Goal: Task Accomplishment & Management: Use online tool/utility

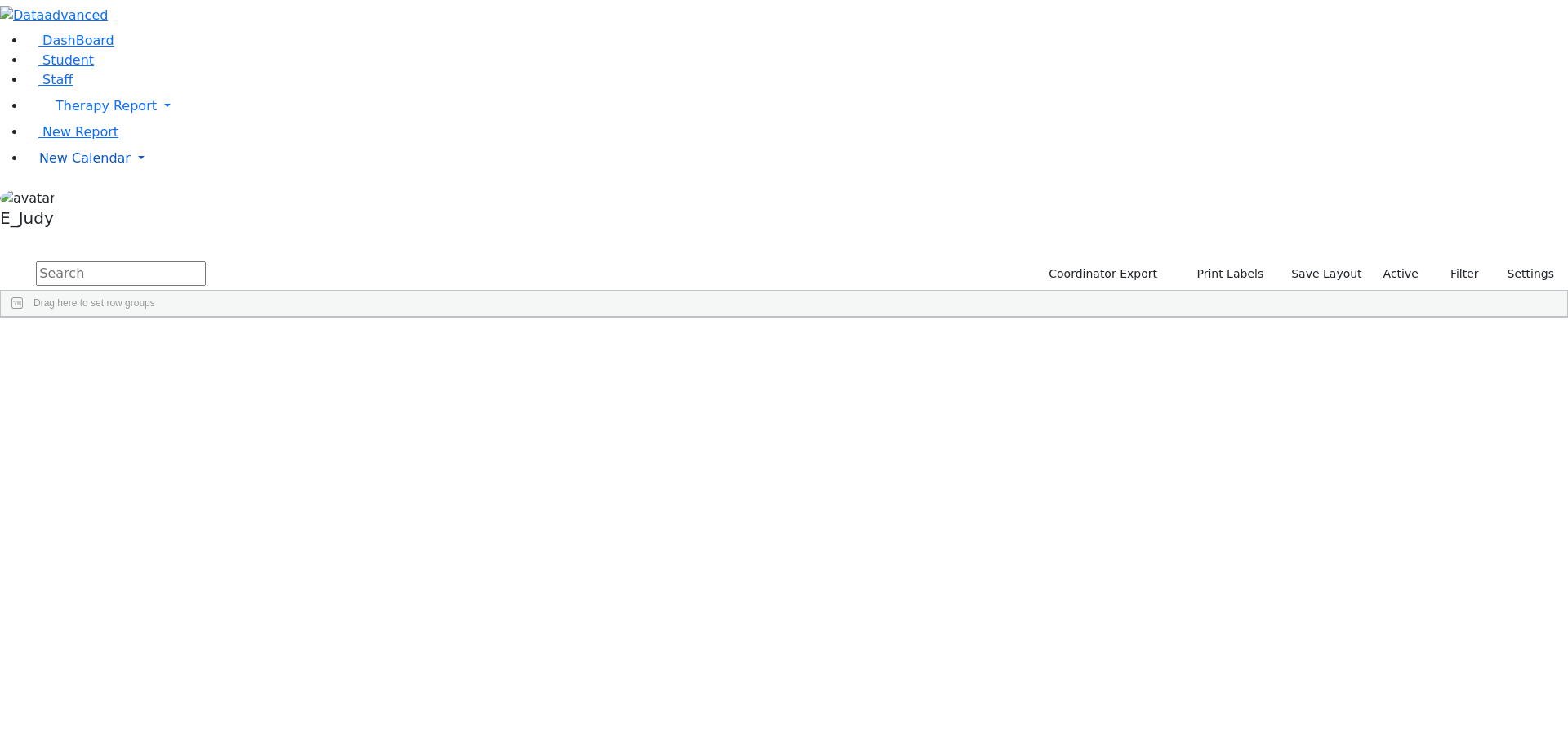
click at [158, 175] on link "New Calendar" at bounding box center [797, 158] width 1542 height 33
click at [84, 218] on span "Teacher Report" at bounding box center [88, 210] width 98 height 16
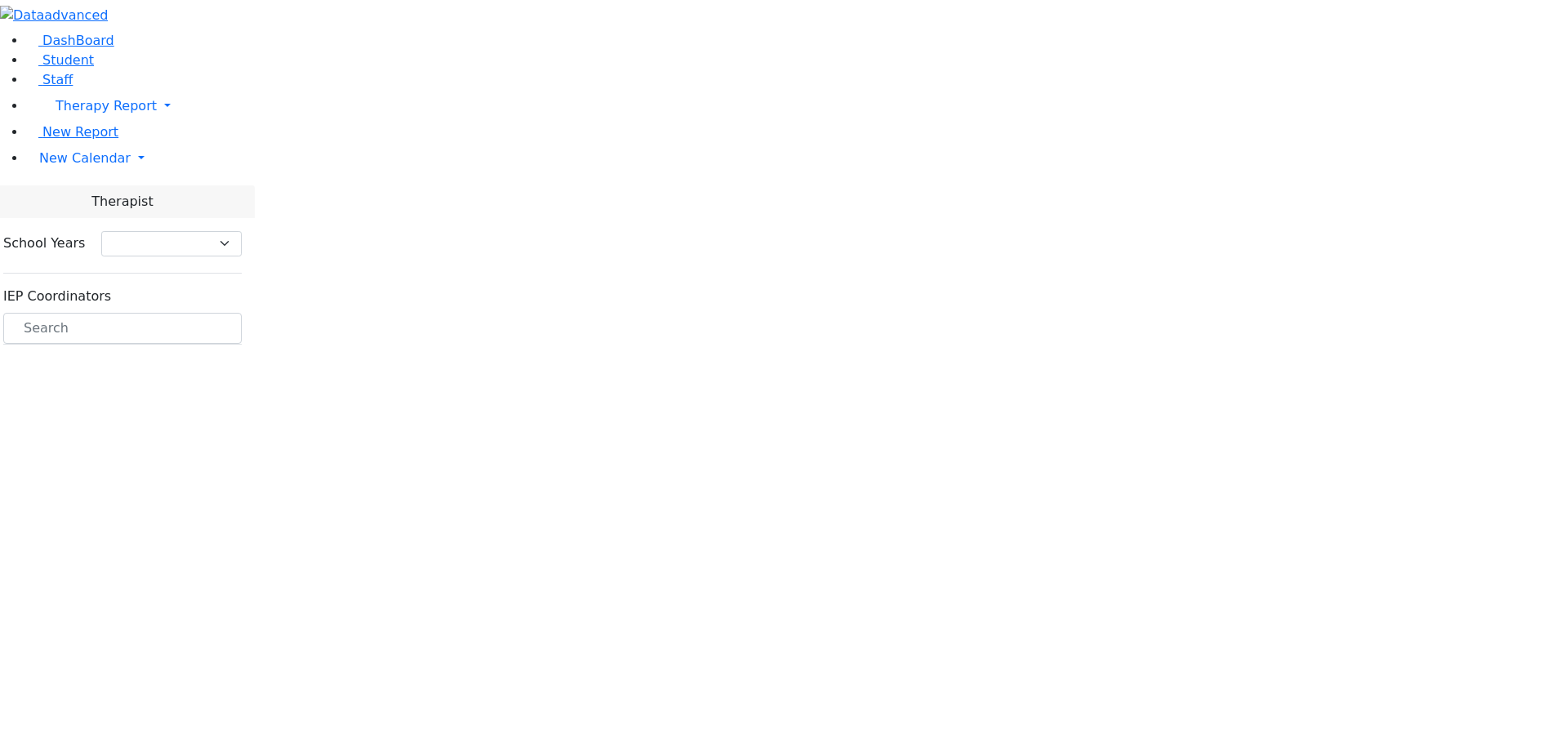
select select "212"
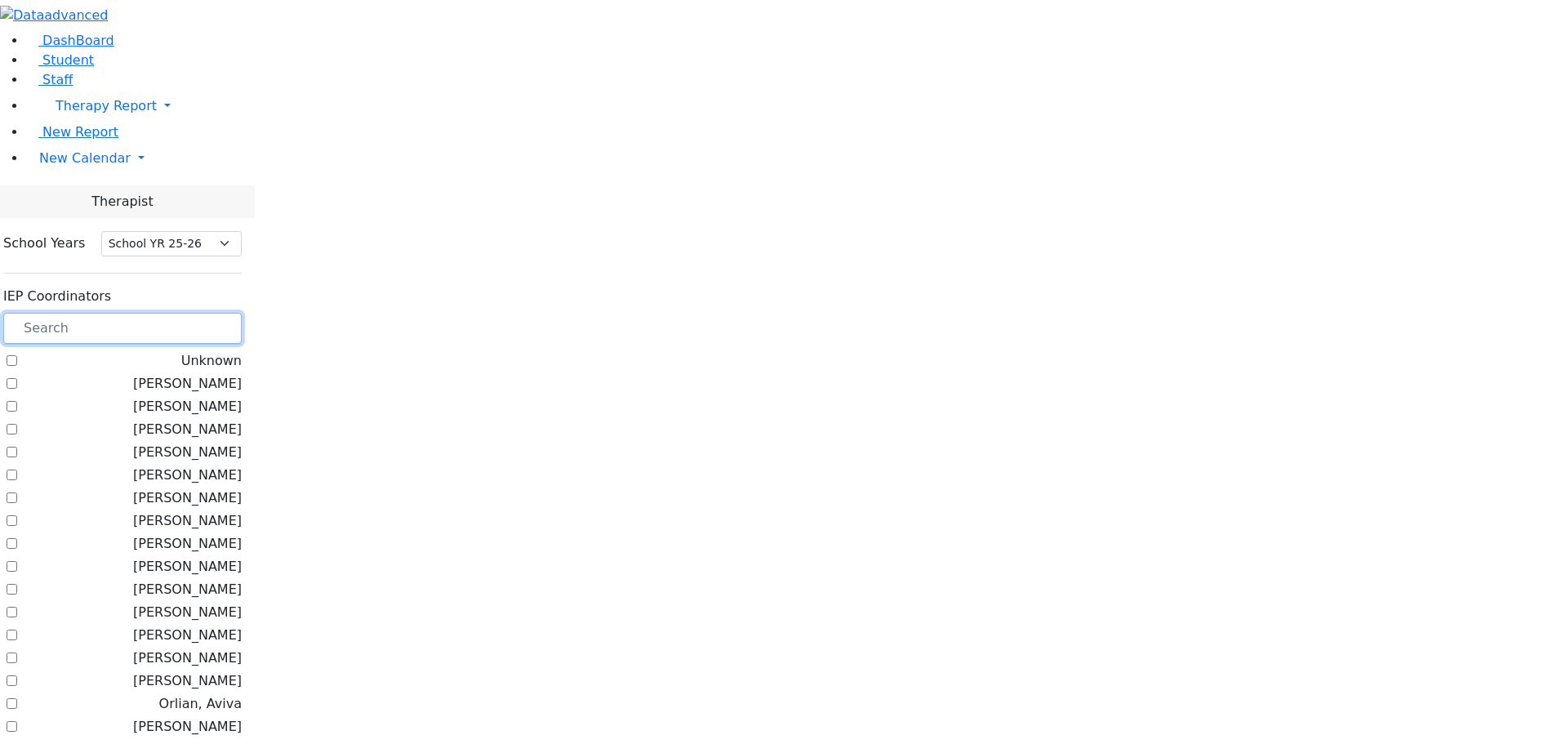
click at [242, 313] on input "text" at bounding box center [122, 328] width 238 height 31
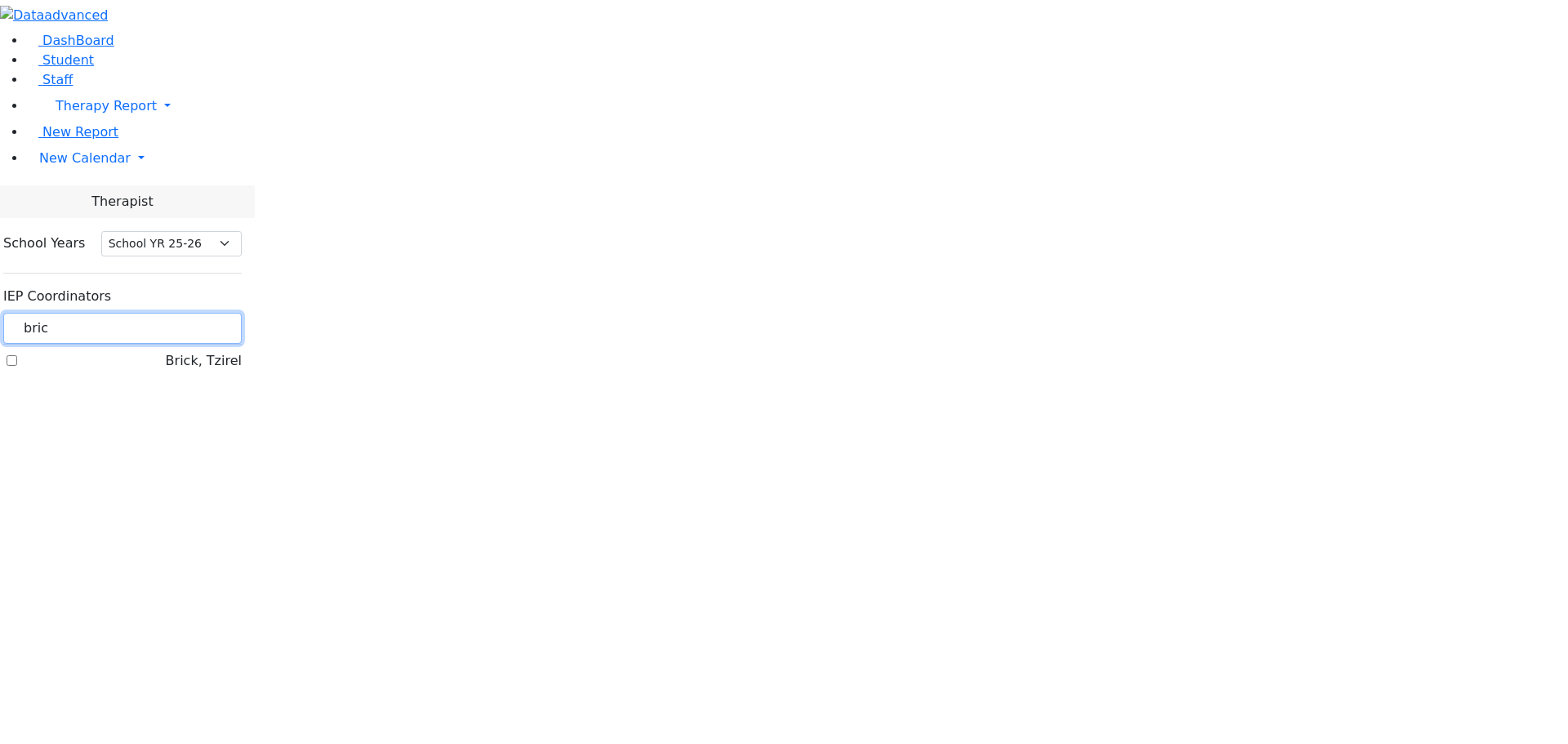
type input "bric"
click at [205, 351] on label "Brick, Tzirel" at bounding box center [203, 361] width 76 height 19
click at [17, 355] on input "Brick, Tzirel" at bounding box center [12, 361] width 11 height 11
checkbox input "true"
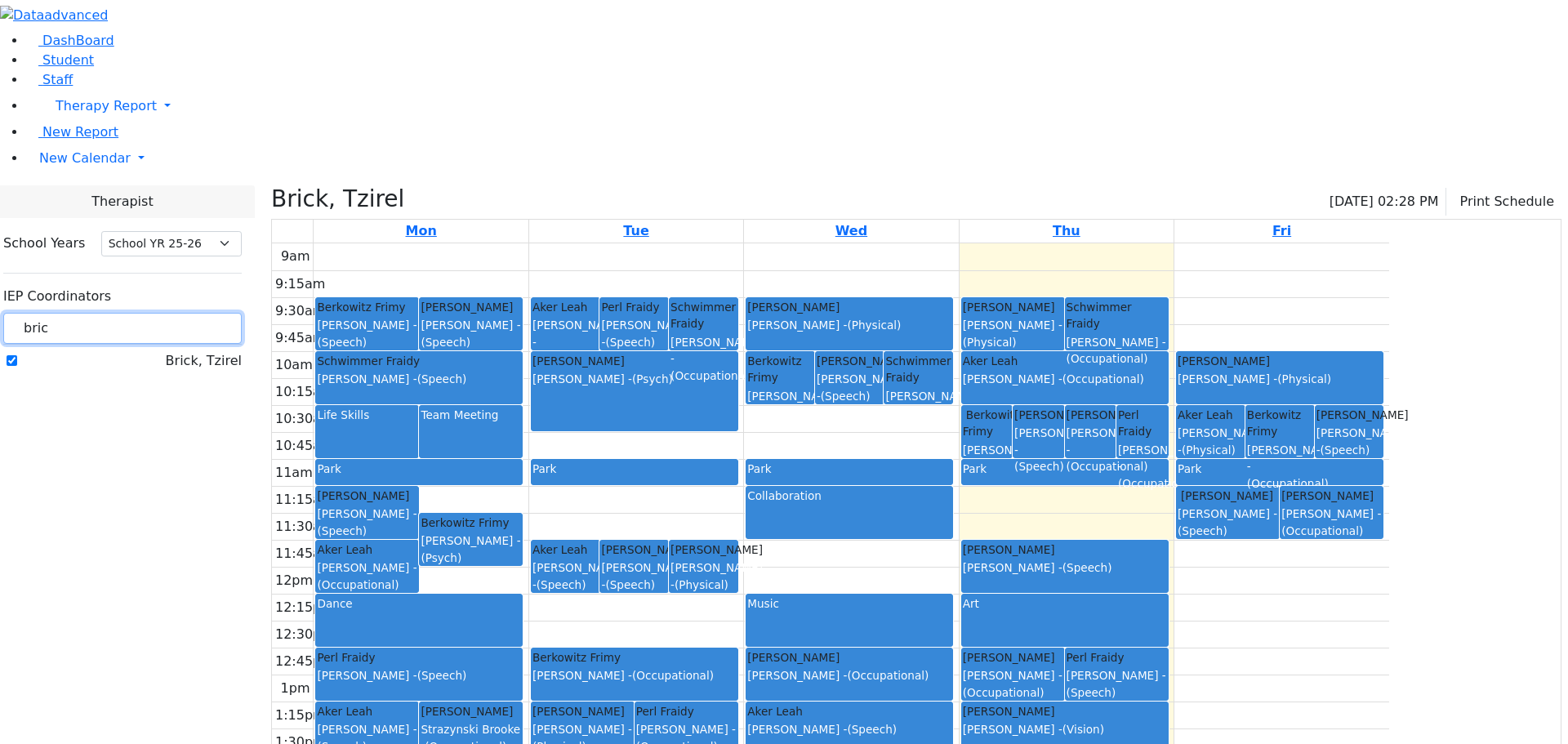
drag, startPoint x: 237, startPoint y: 146, endPoint x: 185, endPoint y: 143, distance: 52.1
click at [185, 218] on div "School Years Select School YR Summer YR 25 School YR 25-26 Summer YR 25 School …" at bounding box center [122, 303] width 265 height 169
type input "kos"
click at [205, 351] on label "[PERSON_NAME]" at bounding box center [188, 361] width 109 height 19
click at [17, 355] on input "[PERSON_NAME]" at bounding box center [12, 361] width 11 height 11
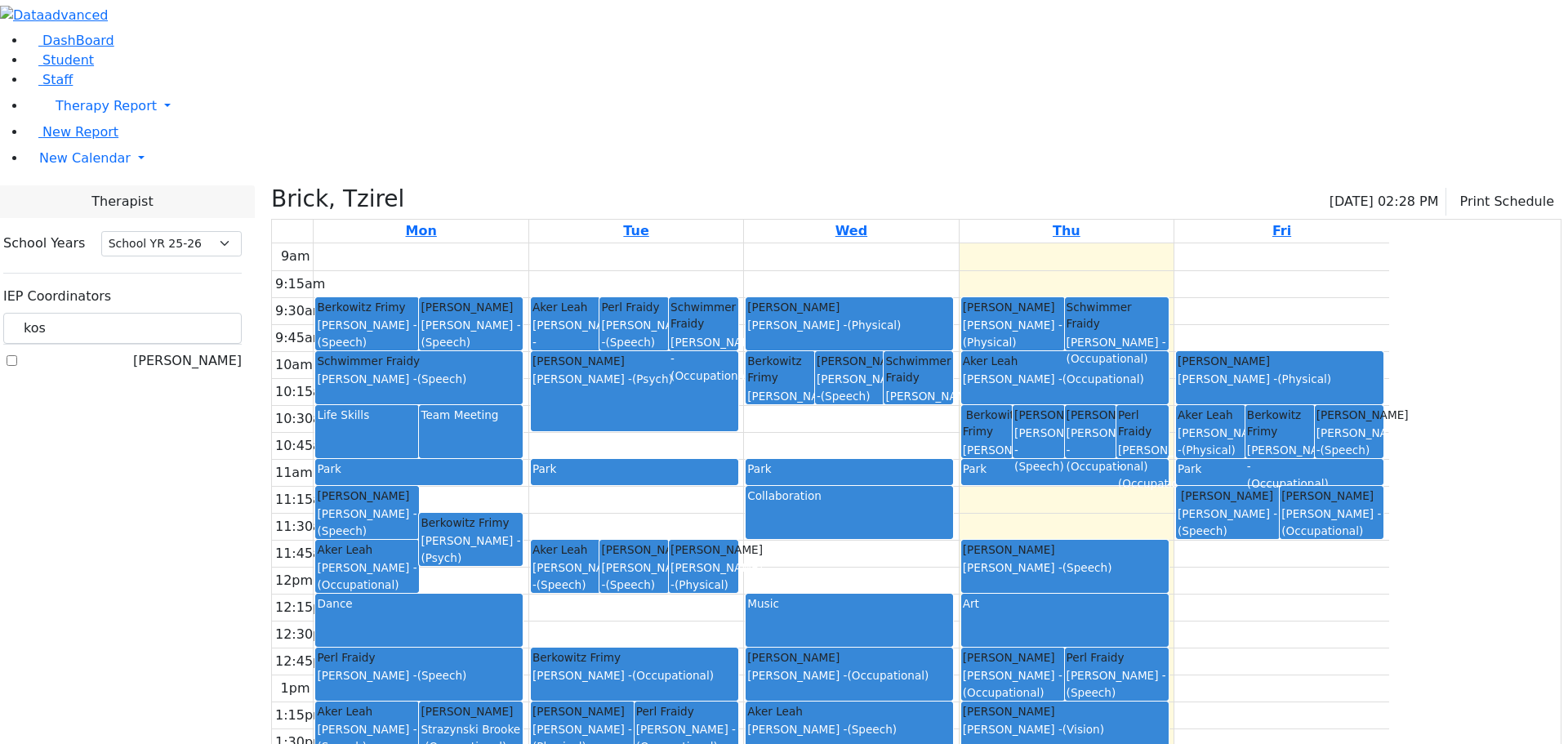
checkbox input "true"
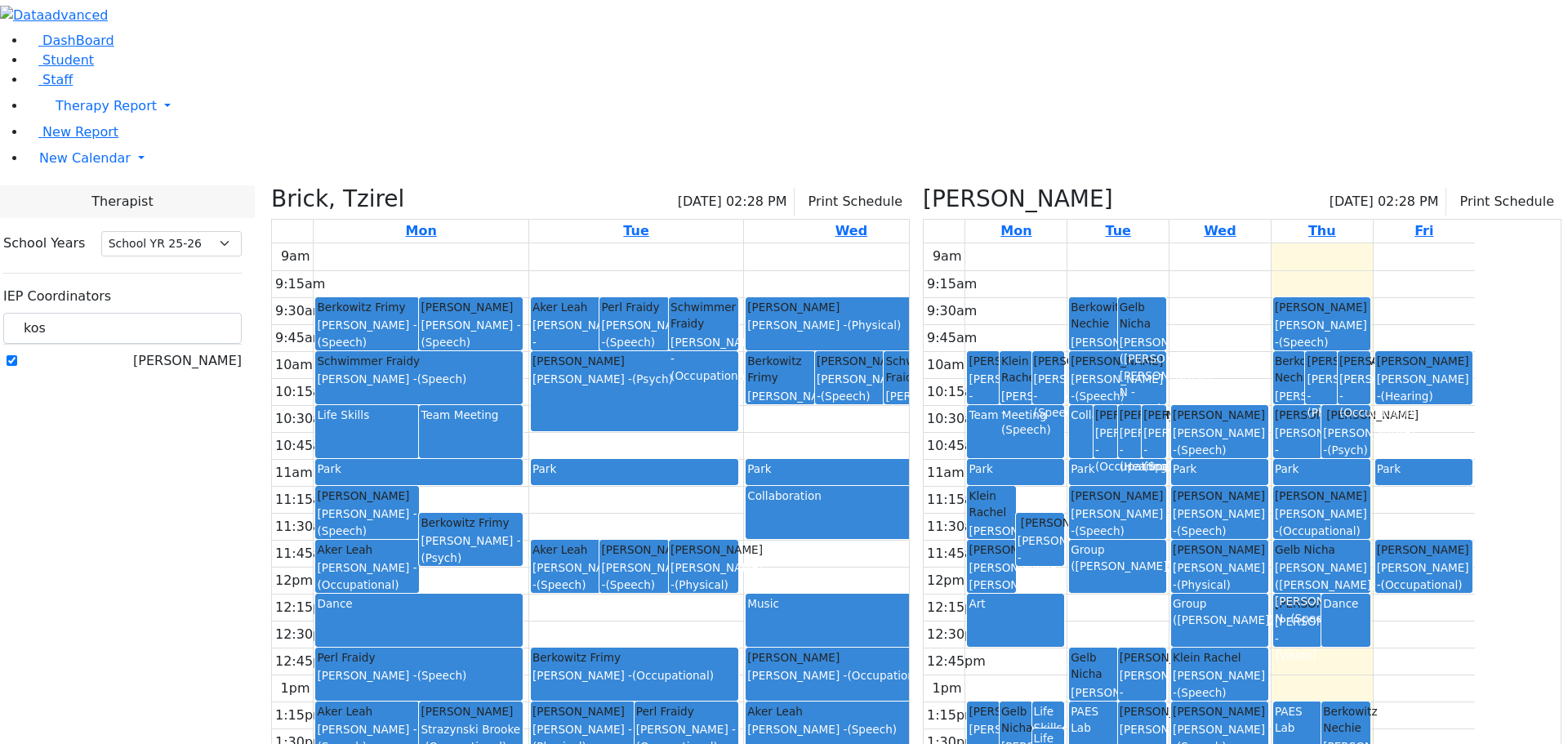
click at [1267, 595] on div "Group ([PERSON_NAME])" at bounding box center [1220, 620] width 94 height 51
drag, startPoint x: 1274, startPoint y: 452, endPoint x: 1196, endPoint y: 464, distance: 78.9
click at [1196, 464] on div "9am 9:15am 9:30am 9:45am 10am 10:15am 10:30am 10:45am 11am 11:15am 11:30am 11:4…" at bounding box center [1199, 567] width 551 height 647
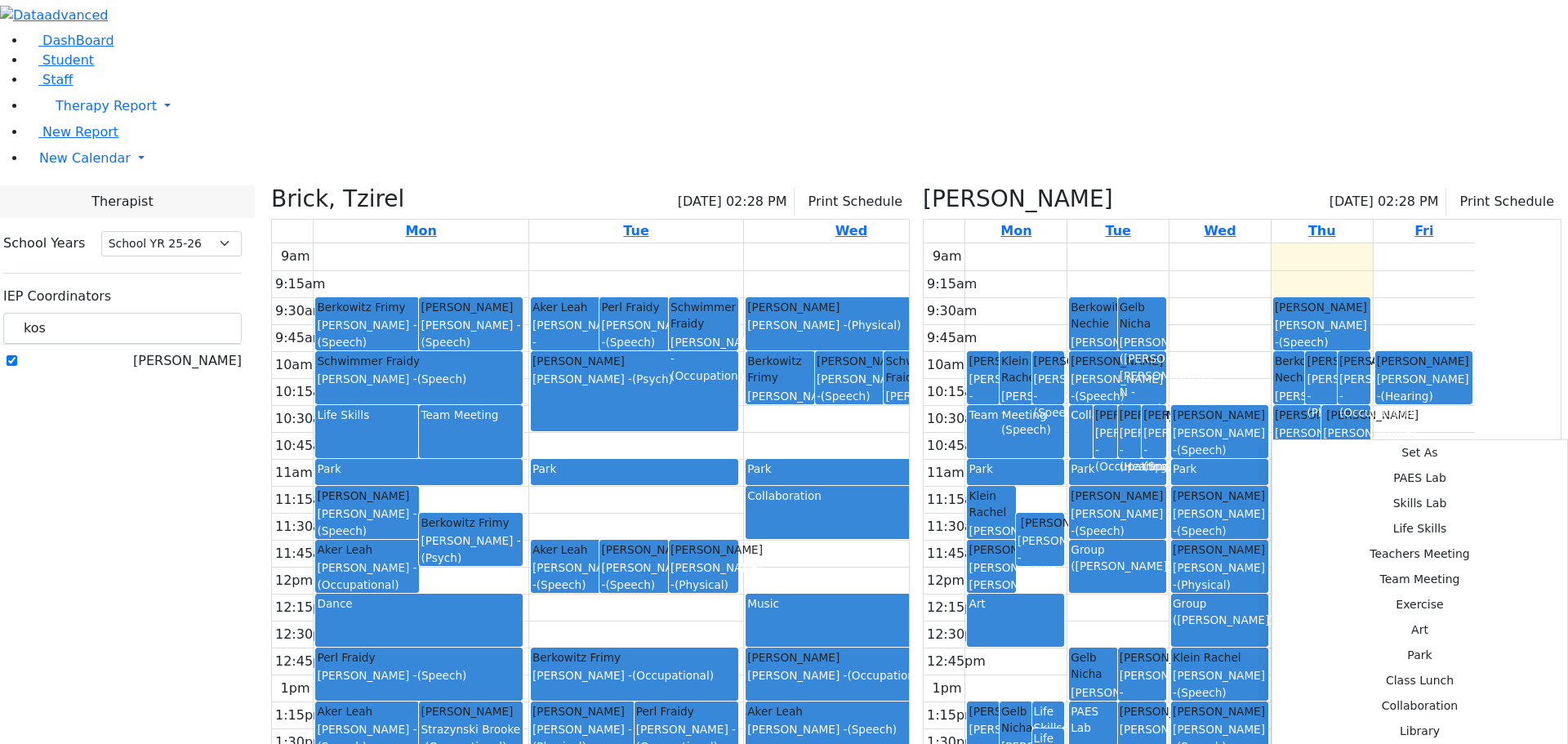
drag, startPoint x: 1272, startPoint y: 440, endPoint x: 1263, endPoint y: 460, distance: 21.9
click at [1263, 612] on div "([PERSON_NAME])" at bounding box center [1220, 620] width 94 height 17
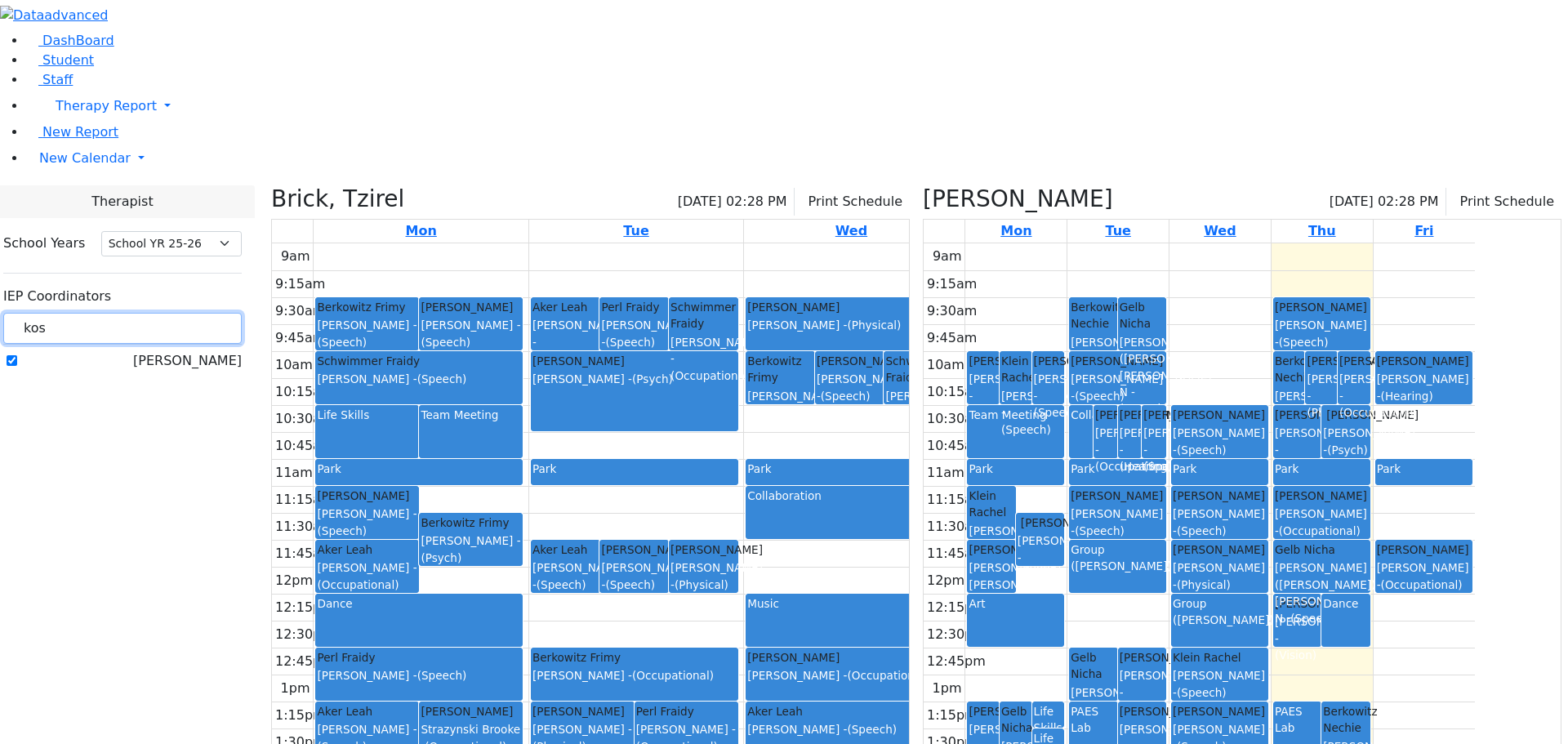
drag, startPoint x: 236, startPoint y: 147, endPoint x: 208, endPoint y: 140, distance: 28.9
click at [208, 313] on input "kos" at bounding box center [122, 328] width 238 height 31
